Goal: Obtain resource: Obtain resource

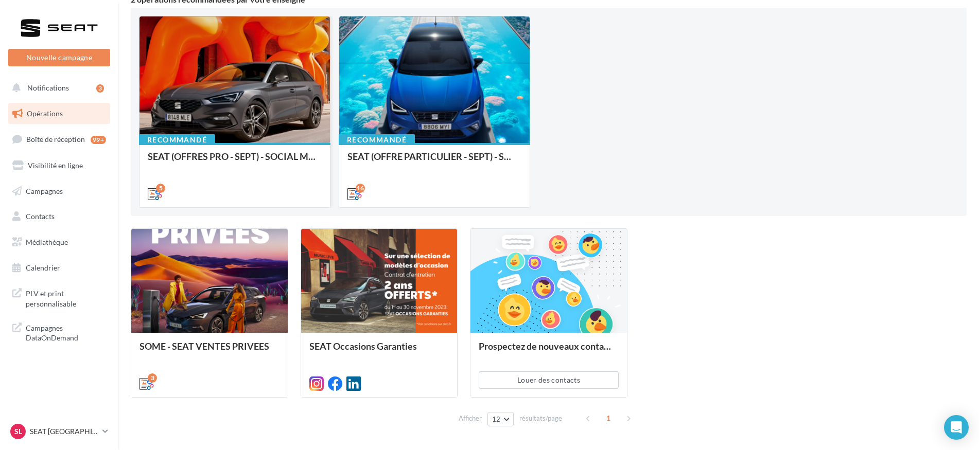
scroll to position [116, 0]
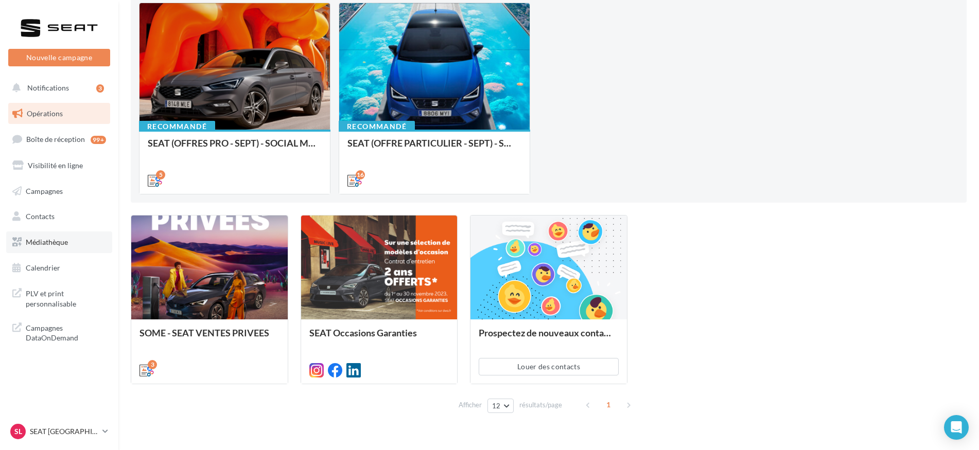
click at [66, 247] on link "Médiathèque" at bounding box center [59, 243] width 106 height 22
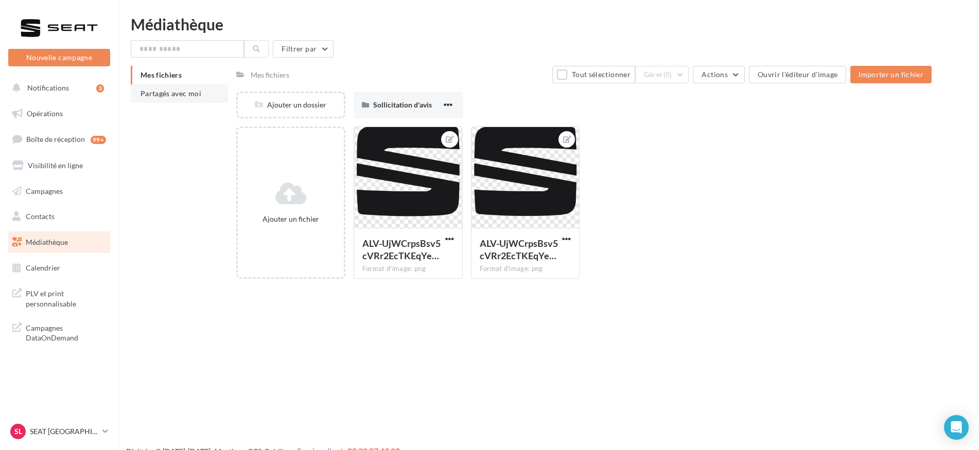
click at [193, 87] on li "Partagés avec moi" at bounding box center [179, 93] width 97 height 19
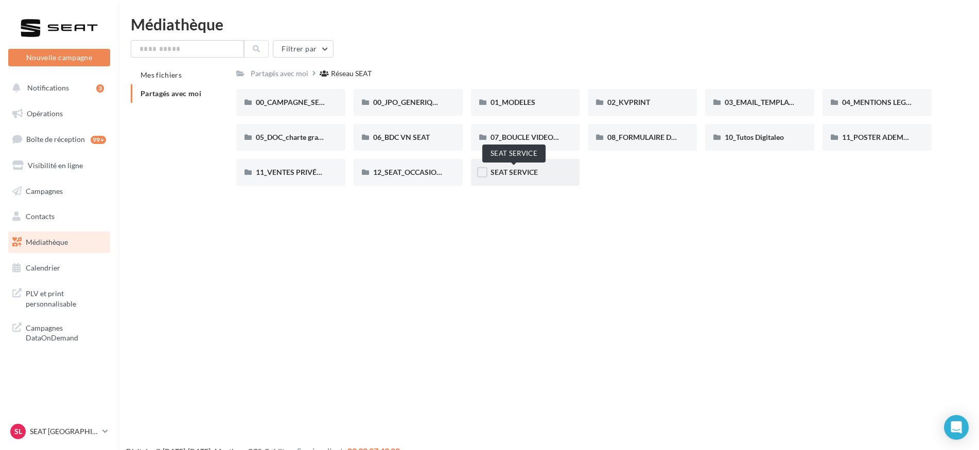
click at [515, 169] on span "SEAT SERVICE" at bounding box center [514, 172] width 47 height 9
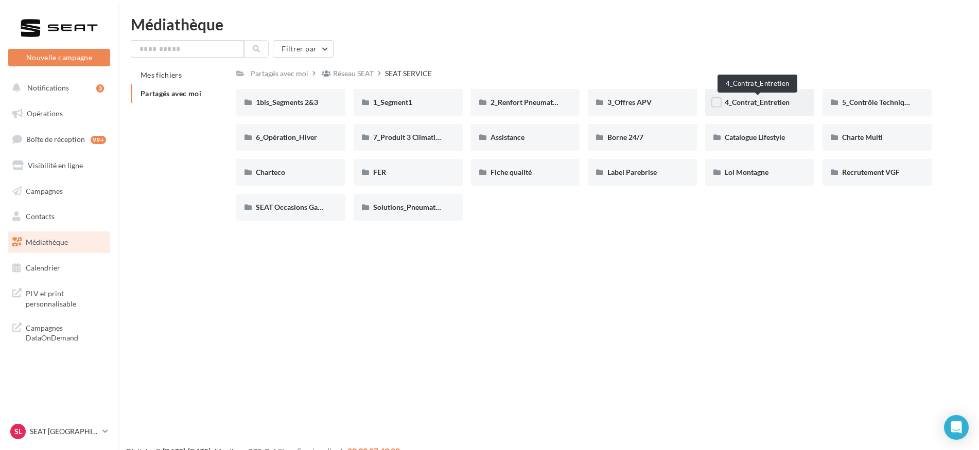
click at [752, 98] on span "4_Contrat_Entretien" at bounding box center [757, 102] width 65 height 9
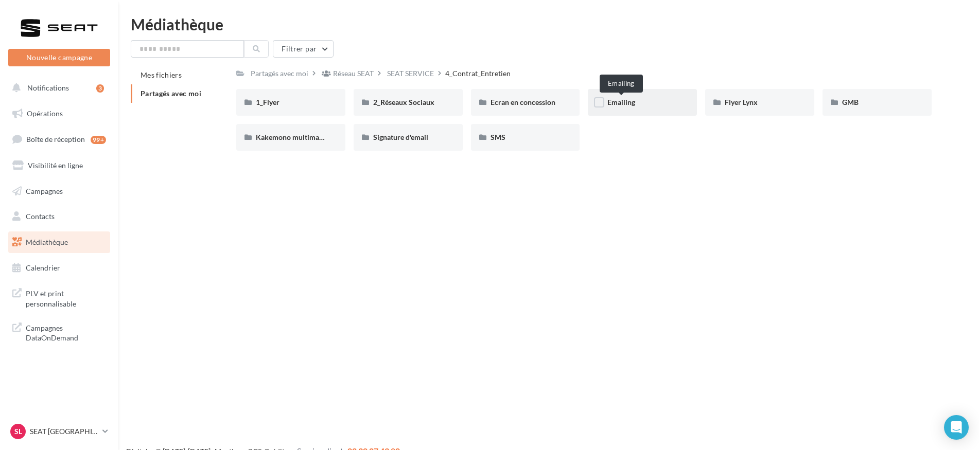
click at [618, 105] on span "Emailing" at bounding box center [621, 102] width 28 height 9
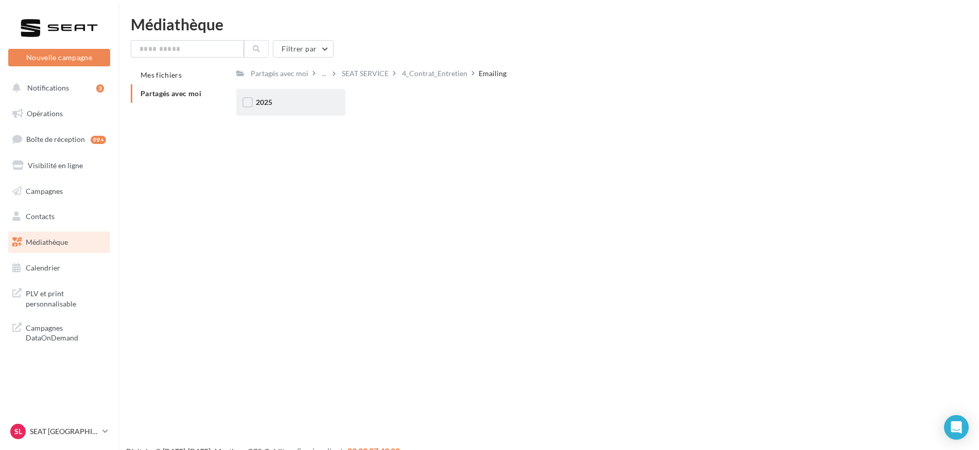
click at [279, 103] on div "2025" at bounding box center [291, 102] width 70 height 10
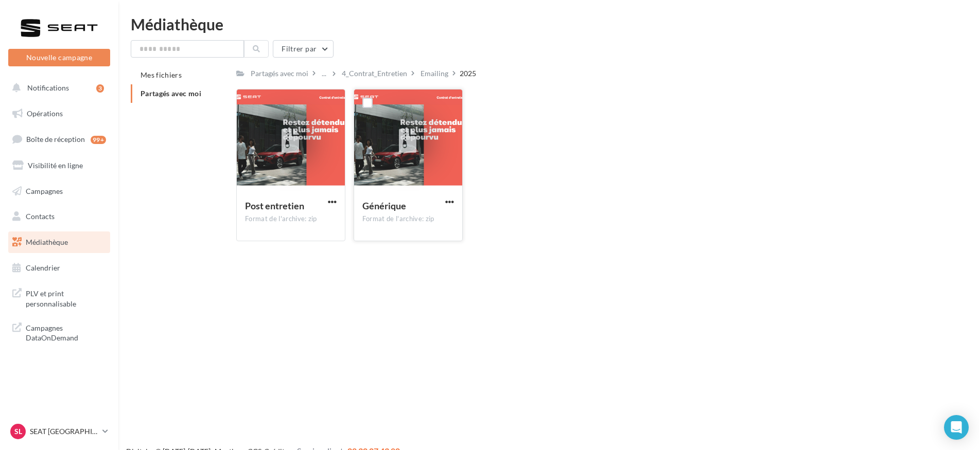
click at [454, 199] on button "button" at bounding box center [449, 203] width 13 height 10
click at [415, 251] on button "Copier l'URL" at bounding box center [404, 249] width 103 height 27
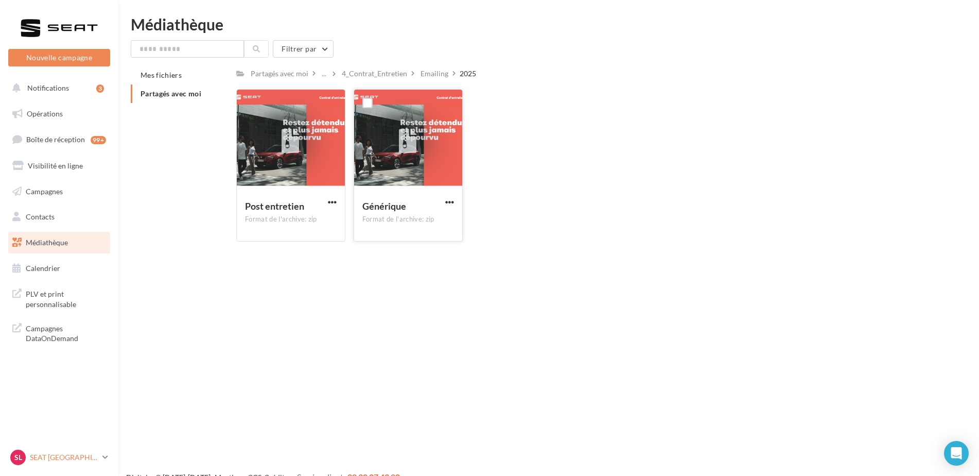
click at [56, 450] on link "SL SEAT [GEOGRAPHIC_DATA] SEAT-[GEOGRAPHIC_DATA]" at bounding box center [59, 457] width 102 height 20
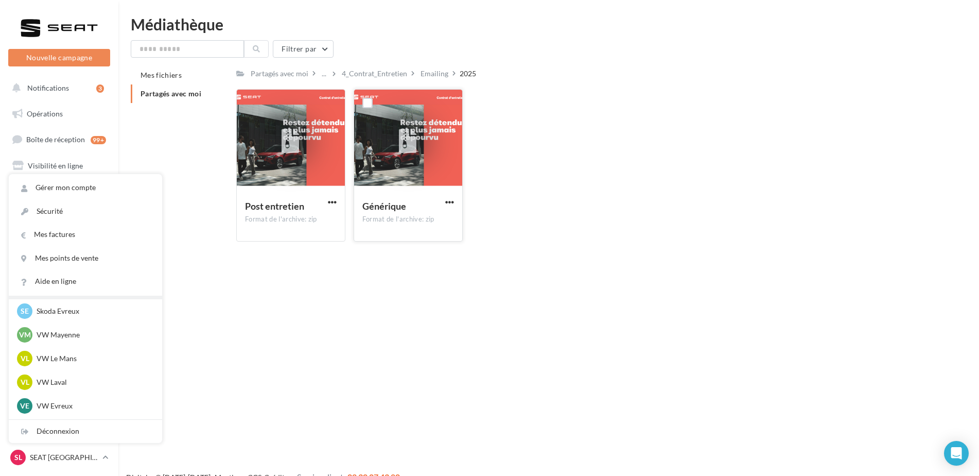
scroll to position [195, 0]
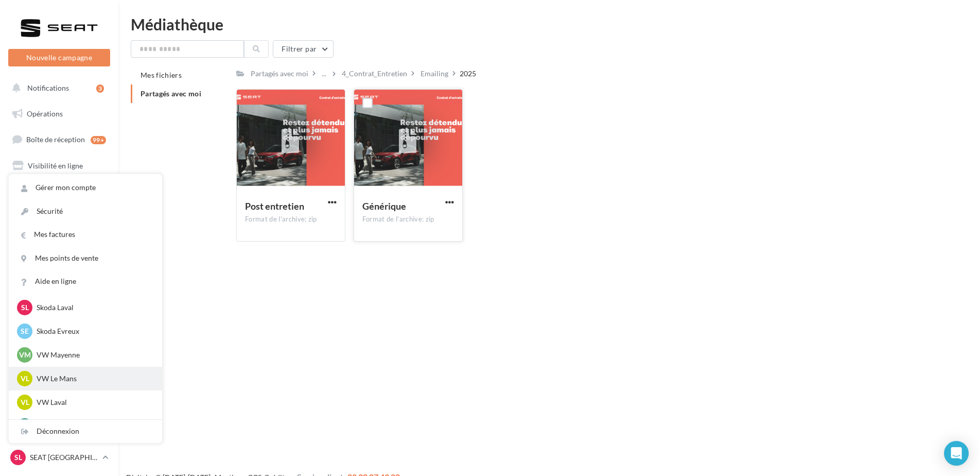
click at [67, 382] on p "VW Le Mans" at bounding box center [93, 378] width 113 height 10
